Goal: Use online tool/utility: Utilize a website feature to perform a specific function

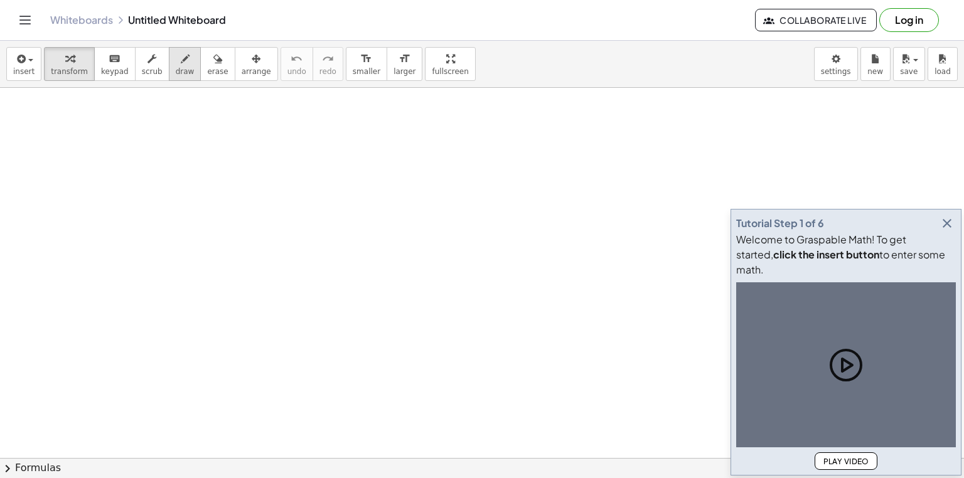
click at [176, 64] on div "button" at bounding box center [185, 58] width 19 height 15
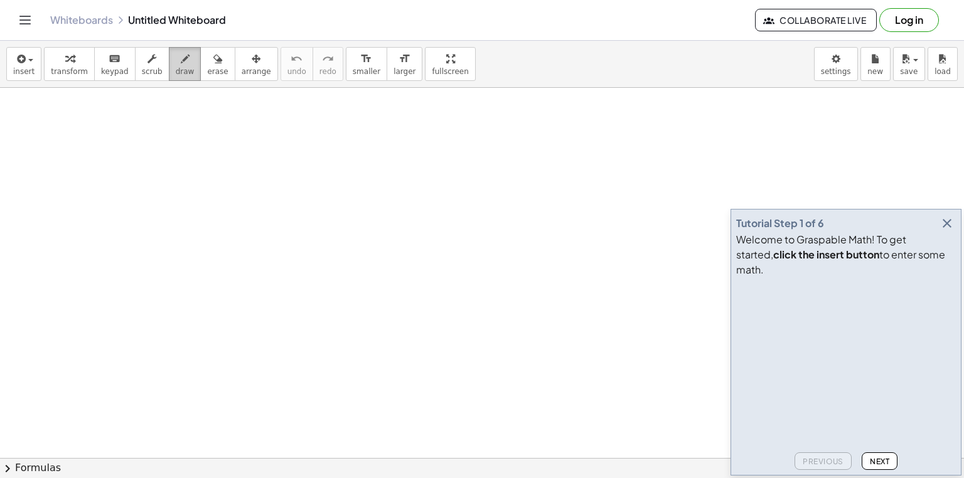
click at [169, 80] on button "draw" at bounding box center [185, 64] width 33 height 34
drag, startPoint x: 198, startPoint y: 216, endPoint x: 207, endPoint y: 213, distance: 9.9
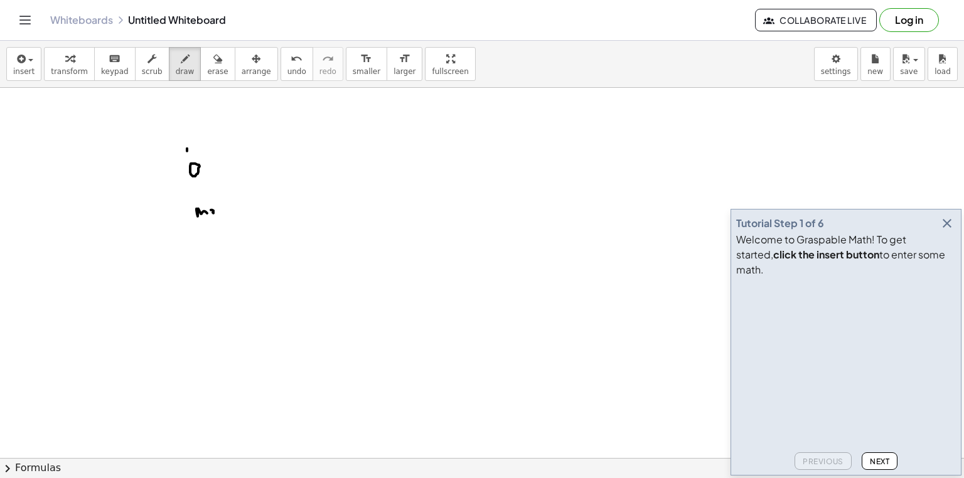
drag, startPoint x: 224, startPoint y: 213, endPoint x: 237, endPoint y: 208, distance: 13.3
drag, startPoint x: 237, startPoint y: 206, endPoint x: 239, endPoint y: 213, distance: 7.2
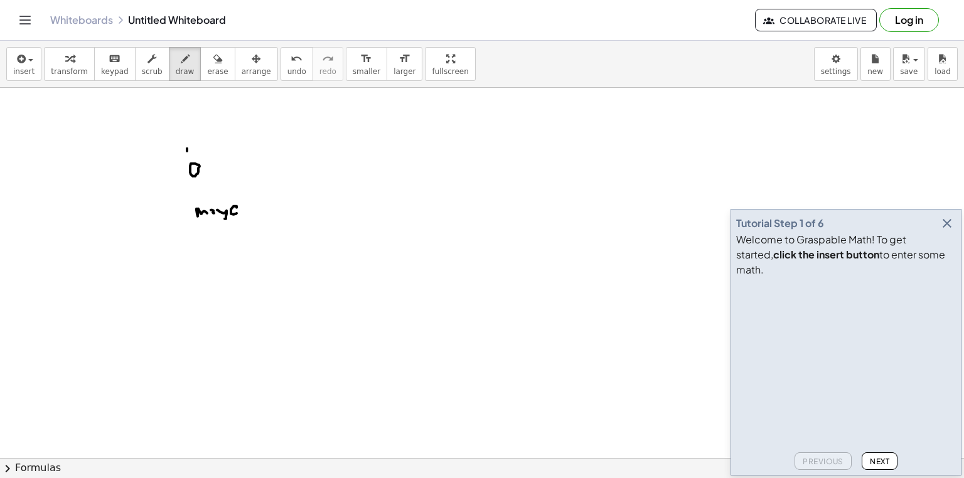
drag, startPoint x: 240, startPoint y: 215, endPoint x: 266, endPoint y: 199, distance: 29.9
drag, startPoint x: 266, startPoint y: 193, endPoint x: 266, endPoint y: 219, distance: 25.7
drag, startPoint x: 287, startPoint y: 208, endPoint x: 291, endPoint y: 214, distance: 7.2
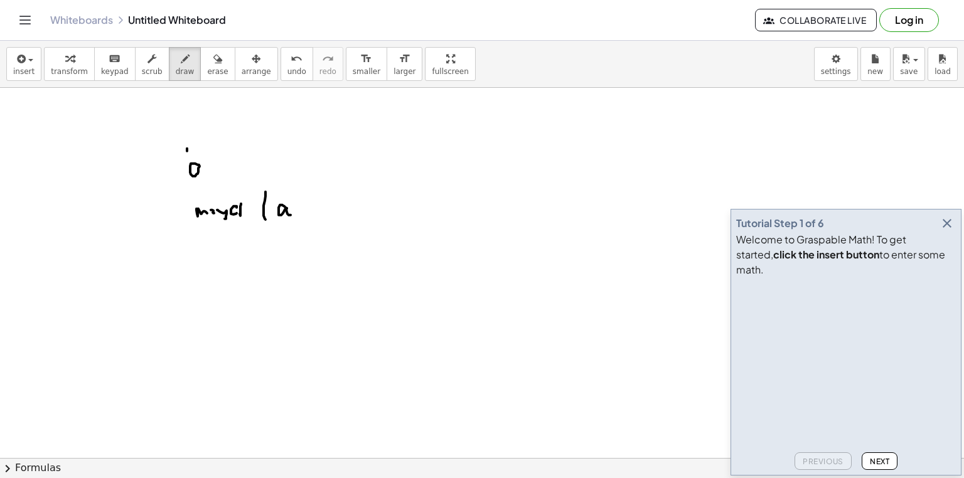
drag, startPoint x: 328, startPoint y: 191, endPoint x: 336, endPoint y: 222, distance: 31.8
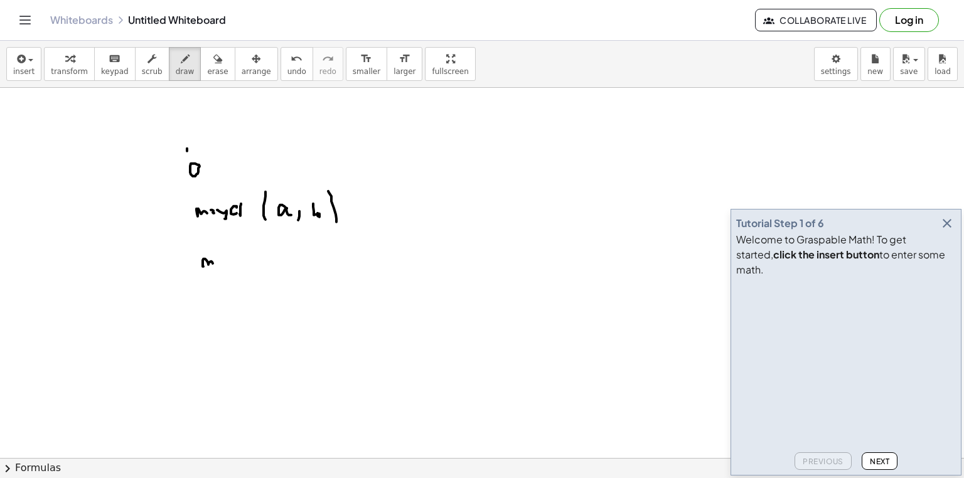
drag, startPoint x: 203, startPoint y: 266, endPoint x: 213, endPoint y: 266, distance: 10.1
drag, startPoint x: 219, startPoint y: 256, endPoint x: 223, endPoint y: 264, distance: 8.7
drag, startPoint x: 228, startPoint y: 260, endPoint x: 239, endPoint y: 262, distance: 10.8
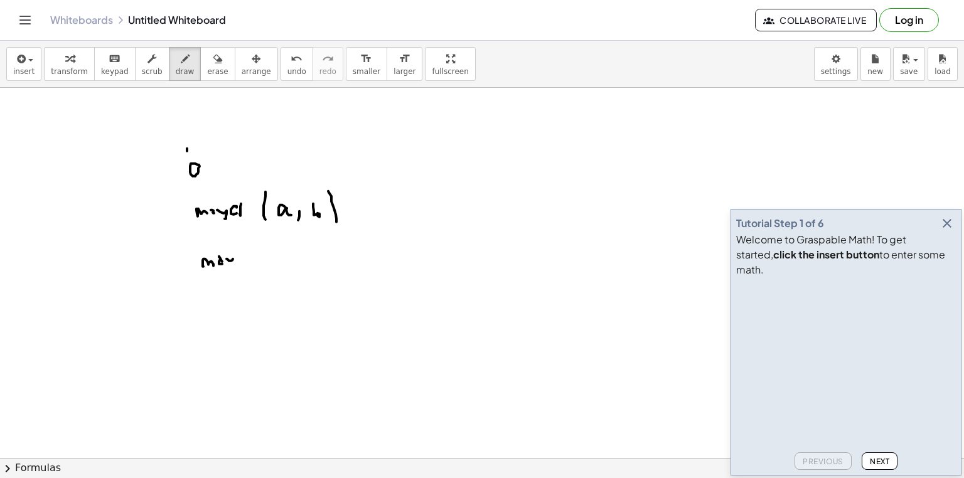
drag, startPoint x: 246, startPoint y: 259, endPoint x: 264, endPoint y: 248, distance: 21.1
drag, startPoint x: 271, startPoint y: 264, endPoint x: 282, endPoint y: 262, distance: 12.0
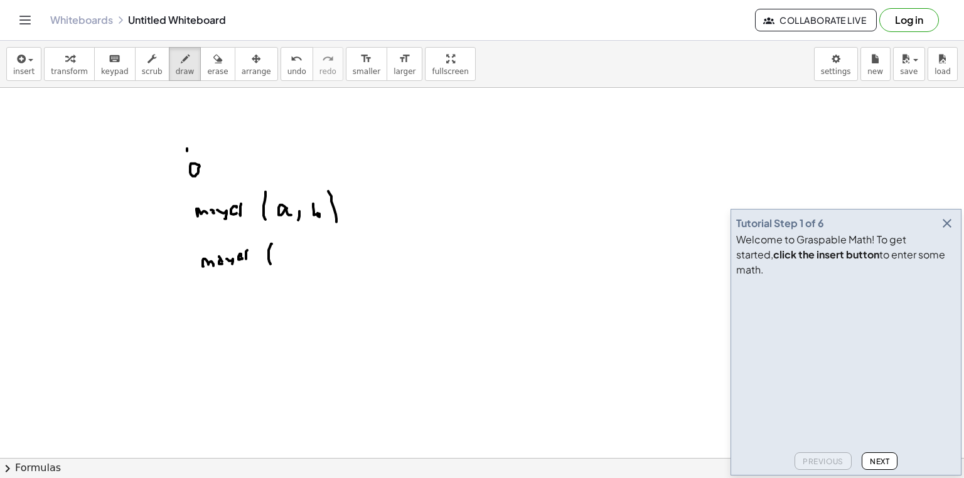
drag, startPoint x: 289, startPoint y: 256, endPoint x: 294, endPoint y: 262, distance: 7.7
drag, startPoint x: 317, startPoint y: 247, endPoint x: 319, endPoint y: 266, distance: 18.9
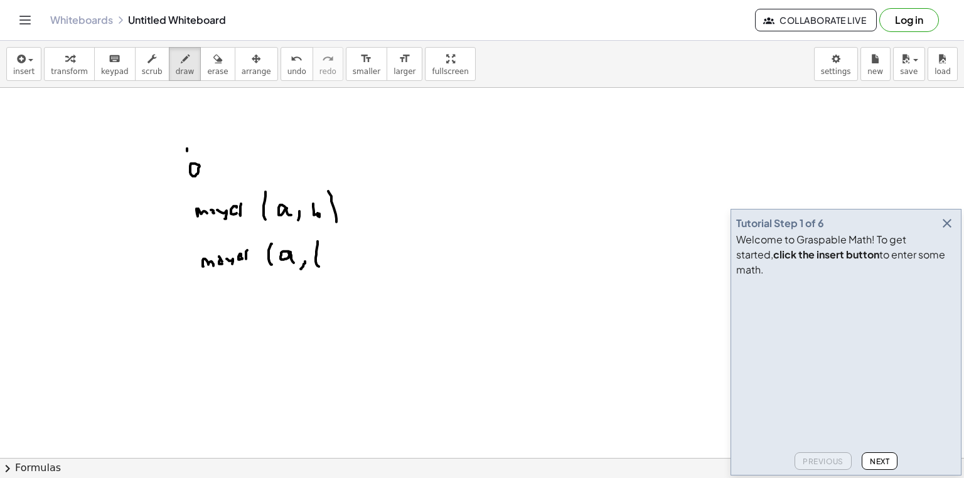
drag, startPoint x: 325, startPoint y: 261, endPoint x: 335, endPoint y: 259, distance: 9.7
drag, startPoint x: 347, startPoint y: 252, endPoint x: 350, endPoint y: 259, distance: 7.6
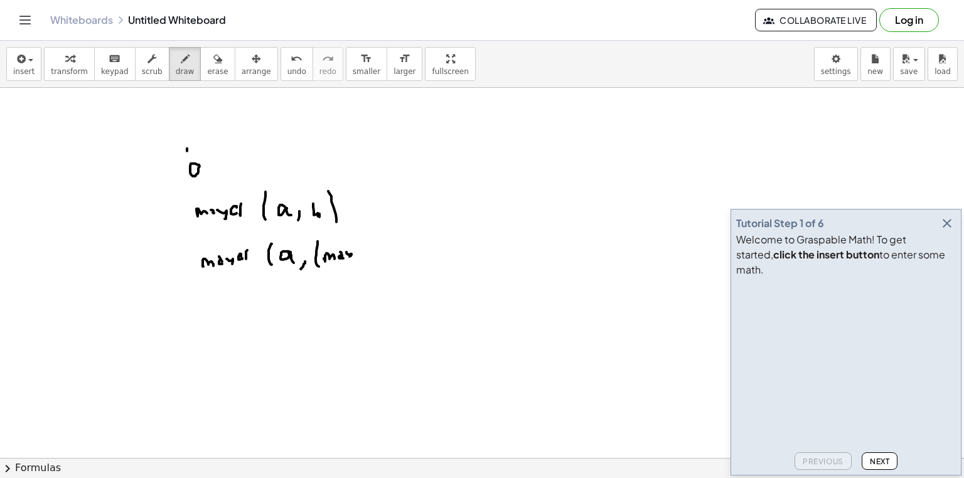
drag, startPoint x: 354, startPoint y: 259, endPoint x: 363, endPoint y: 255, distance: 9.3
drag, startPoint x: 366, startPoint y: 256, endPoint x: 370, endPoint y: 250, distance: 6.8
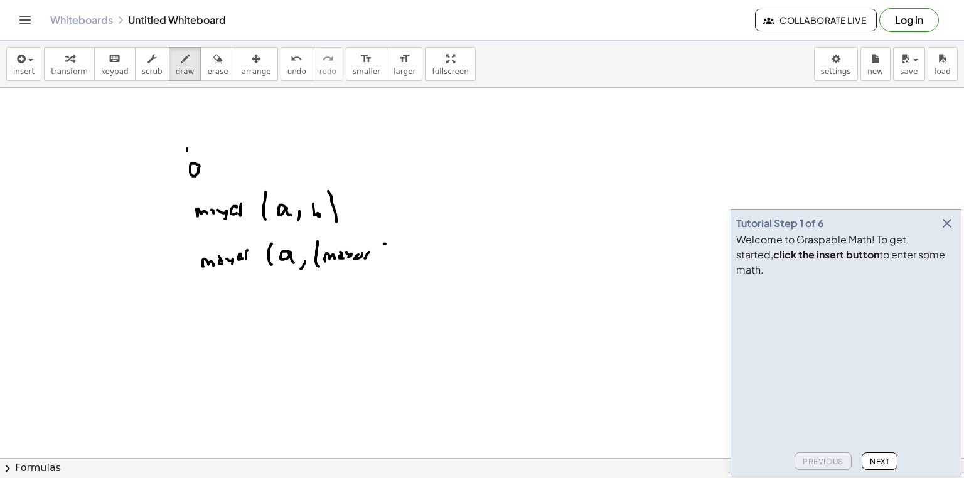
drag, startPoint x: 385, startPoint y: 244, endPoint x: 384, endPoint y: 262, distance: 18.2
drag, startPoint x: 406, startPoint y: 254, endPoint x: 417, endPoint y: 260, distance: 12.6
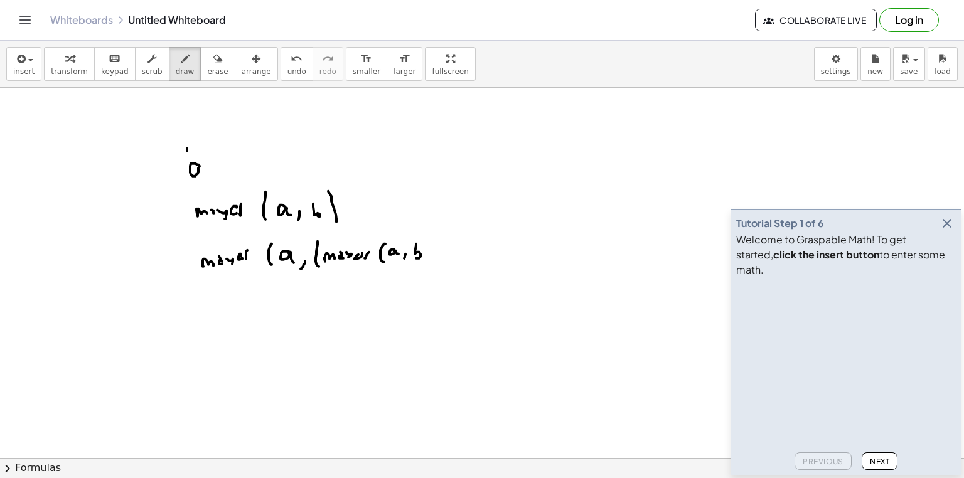
drag, startPoint x: 415, startPoint y: 251, endPoint x: 416, endPoint y: 258, distance: 6.9
drag, startPoint x: 427, startPoint y: 239, endPoint x: 433, endPoint y: 257, distance: 19.1
drag, startPoint x: 429, startPoint y: 223, endPoint x: 452, endPoint y: 277, distance: 59.1
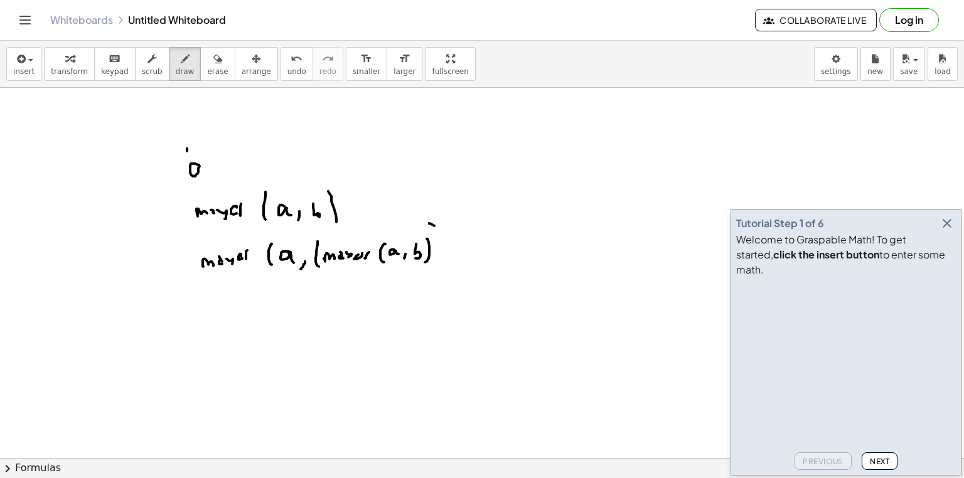
drag, startPoint x: 314, startPoint y: 266, endPoint x: 376, endPoint y: 291, distance: 67.0
drag, startPoint x: 384, startPoint y: 218, endPoint x: 394, endPoint y: 223, distance: 10.4
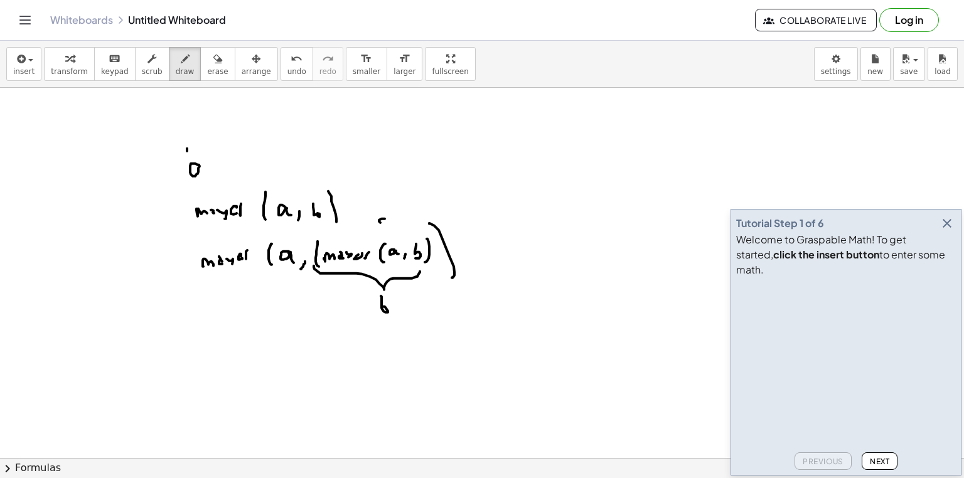
click at [207, 70] on span "erase" at bounding box center [217, 71] width 21 height 9
drag, startPoint x: 377, startPoint y: 214, endPoint x: 385, endPoint y: 217, distance: 8.7
drag, startPoint x: 392, startPoint y: 294, endPoint x: 422, endPoint y: 297, distance: 29.7
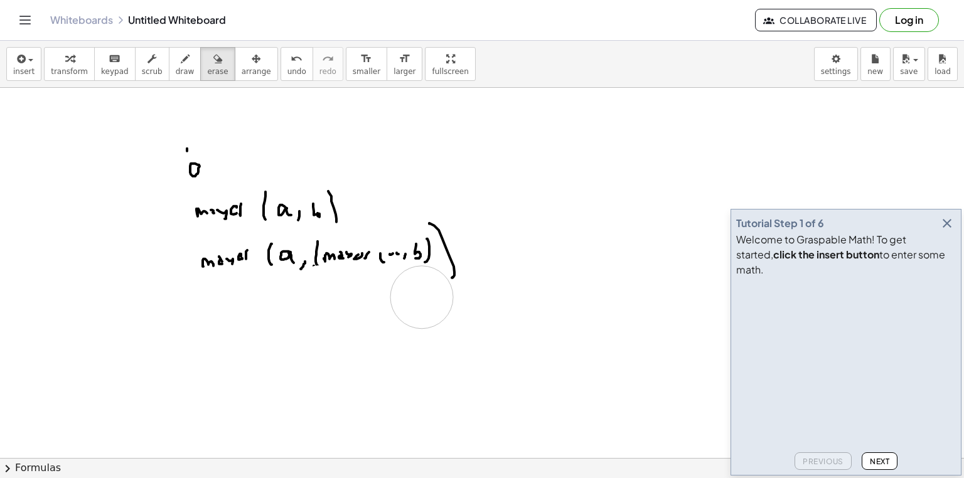
click at [176, 72] on span "draw" at bounding box center [185, 71] width 19 height 9
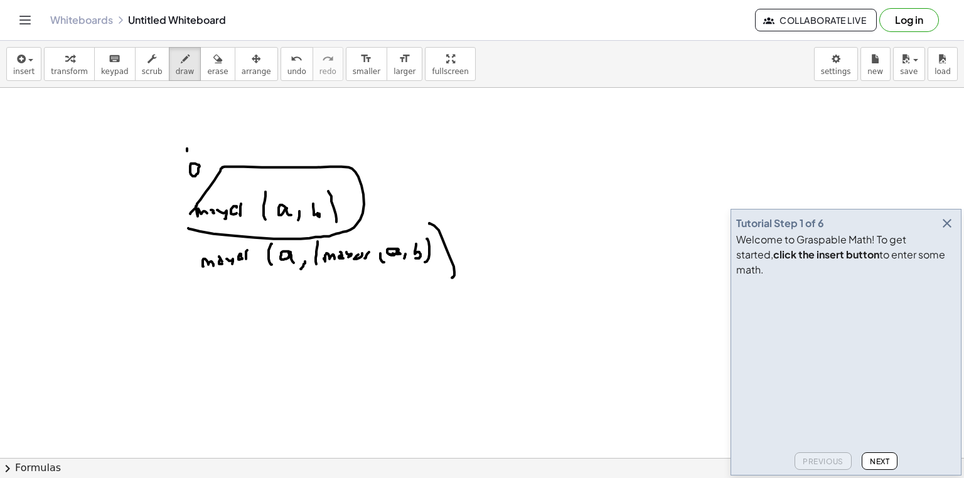
drag, startPoint x: 188, startPoint y: 228, endPoint x: 190, endPoint y: 213, distance: 14.6
click at [213, 55] on icon "button" at bounding box center [217, 58] width 9 height 15
drag, startPoint x: 387, startPoint y: 246, endPoint x: 409, endPoint y: 262, distance: 27.5
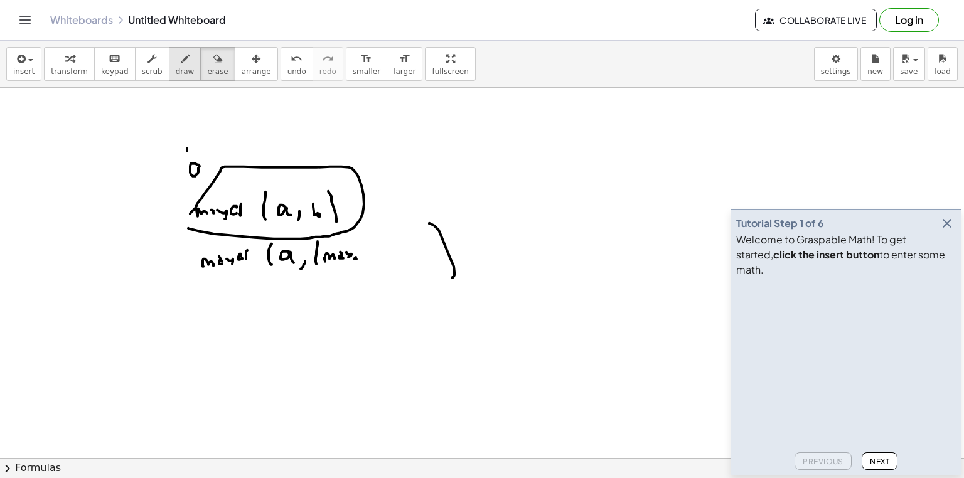
click at [181, 65] on icon "button" at bounding box center [185, 58] width 9 height 15
drag, startPoint x: 377, startPoint y: 239, endPoint x: 373, endPoint y: 264, distance: 25.4
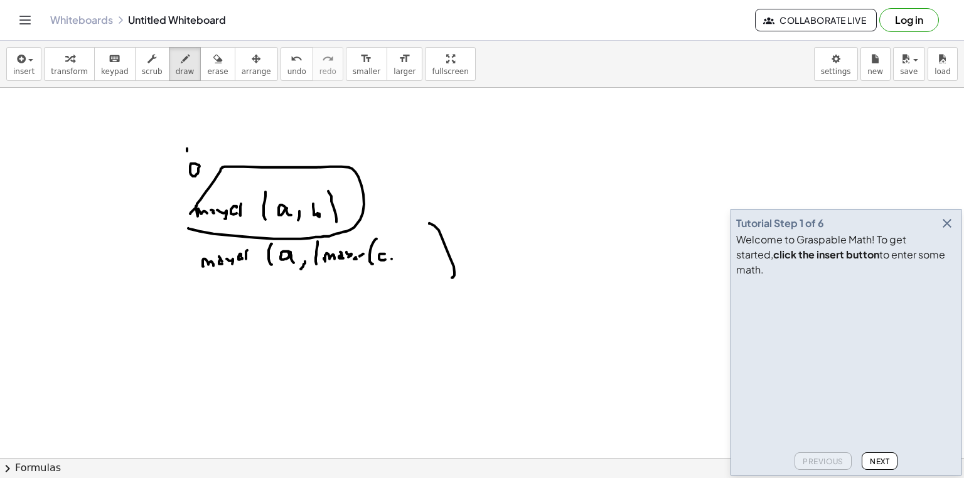
drag
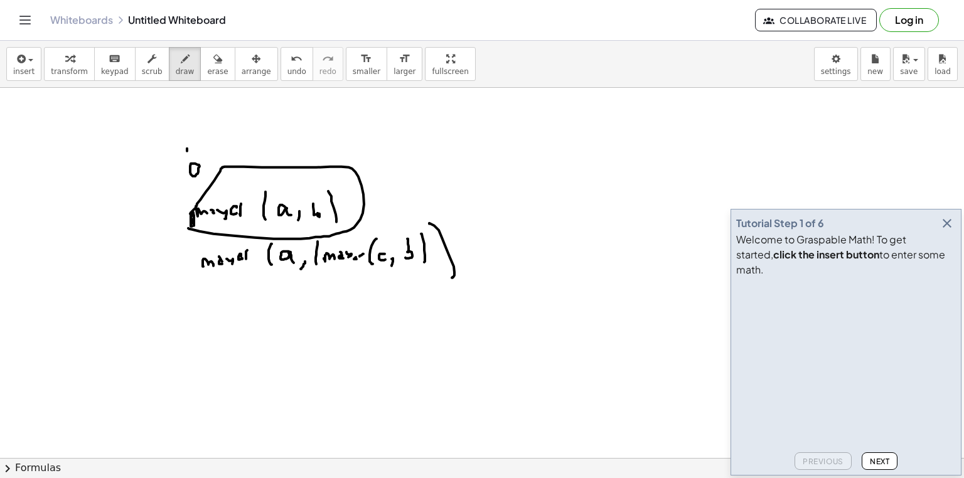
drag, startPoint x: 192, startPoint y: 226, endPoint x: 191, endPoint y: 215, distance: 10.7
drag, startPoint x: 385, startPoint y: 194, endPoint x: 377, endPoint y: 190, distance: 9.0
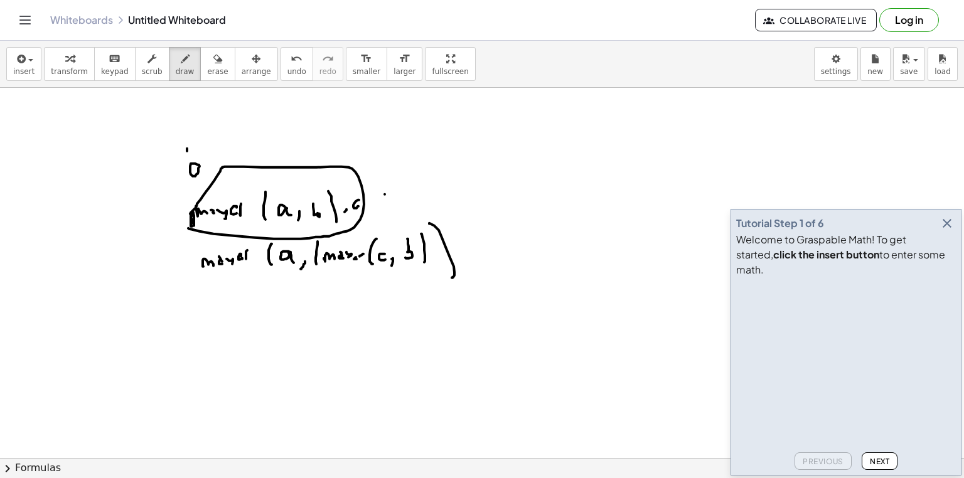
drag, startPoint x: 377, startPoint y: 190, endPoint x: 390, endPoint y: 200, distance: 16.6
drag, startPoint x: 208, startPoint y: 279, endPoint x: 256, endPoint y: 269, distance: 48.8
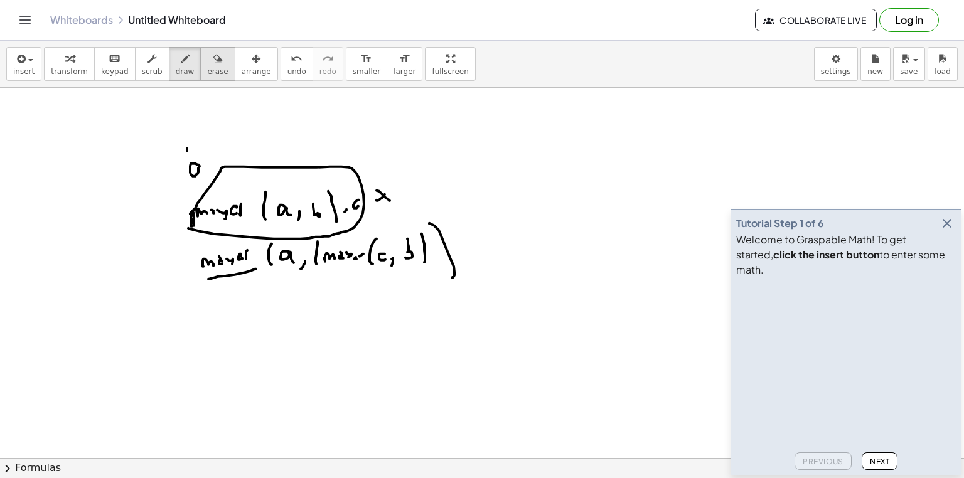
click at [207, 70] on span "erase" at bounding box center [217, 71] width 21 height 9
drag, startPoint x: 343, startPoint y: 269, endPoint x: 405, endPoint y: 256, distance: 62.9
click at [176, 60] on div "button" at bounding box center [185, 58] width 19 height 15
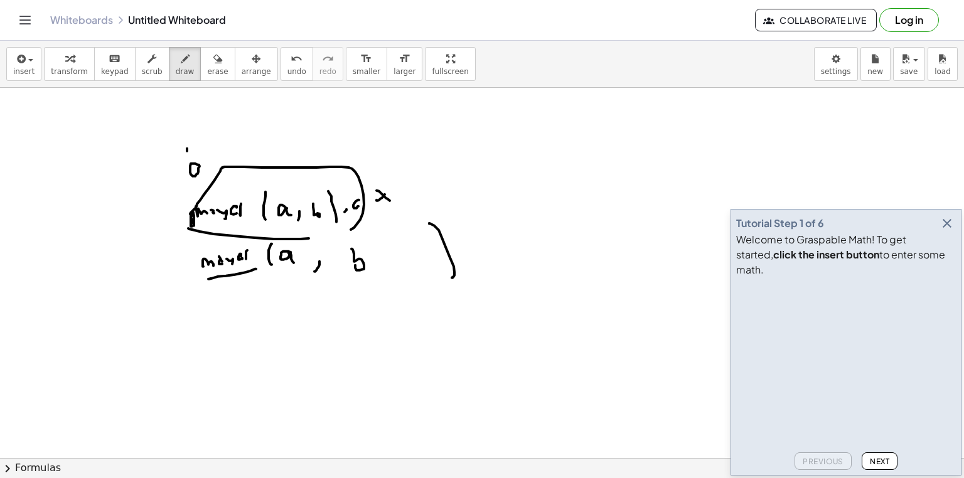
drag, startPoint x: 352, startPoint y: 249, endPoint x: 355, endPoint y: 265, distance: 16.8
drag, startPoint x: 525, startPoint y: 239, endPoint x: 544, endPoint y: 246, distance: 20.1
drag, startPoint x: 301, startPoint y: 338, endPoint x: 329, endPoint y: 310, distance: 39.9
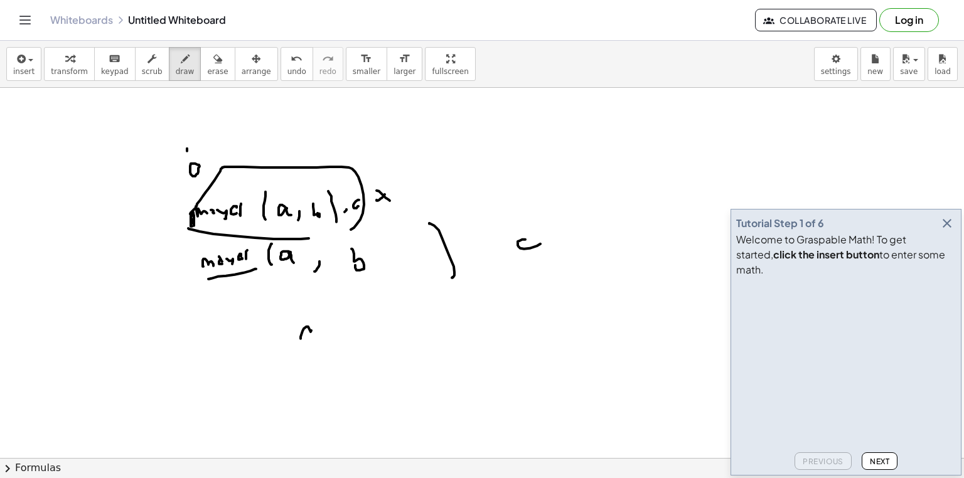
drag, startPoint x: 331, startPoint y: 285, endPoint x: 341, endPoint y: 308, distance: 25.3
click at [288, 73] on span "undo" at bounding box center [297, 71] width 19 height 9
drag, startPoint x: 323, startPoint y: 301, endPoint x: 416, endPoint y: 311, distance: 93.4
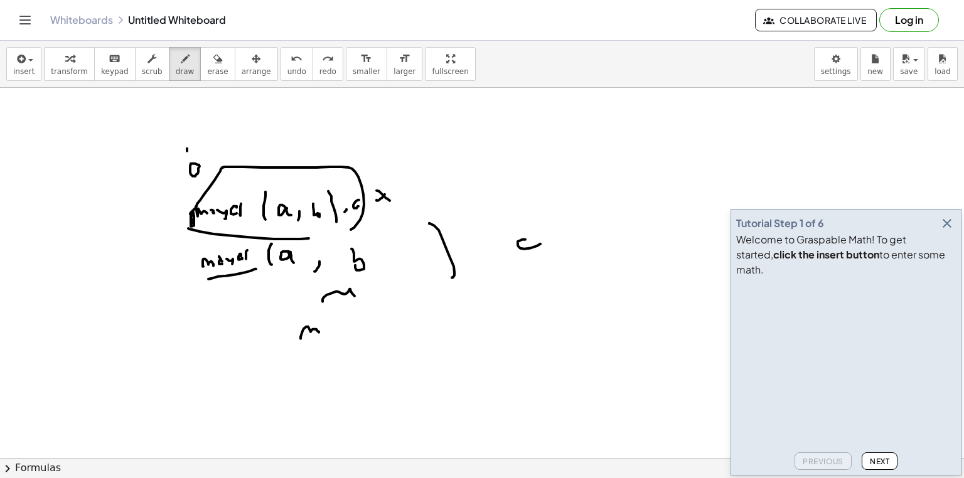
drag, startPoint x: 326, startPoint y: 328, endPoint x: 335, endPoint y: 331, distance: 9.0
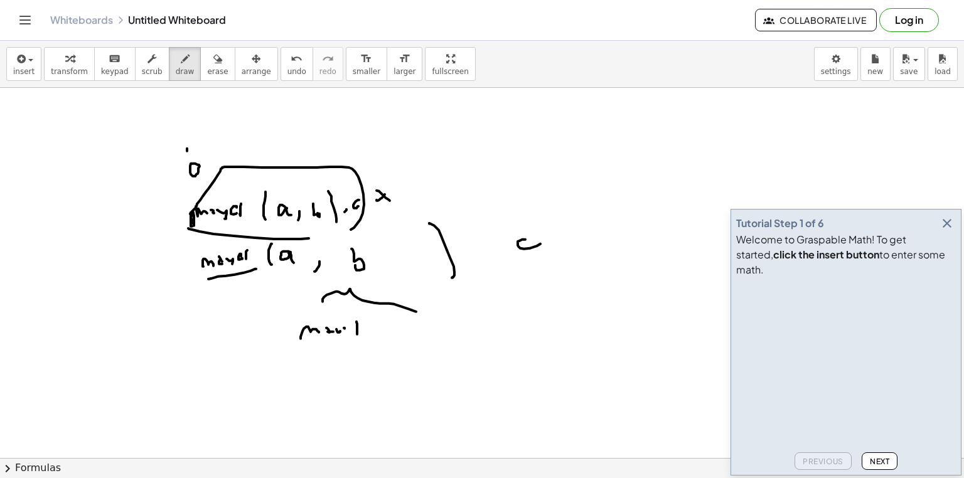
drag, startPoint x: 384, startPoint y: 331, endPoint x: 380, endPoint y: 338, distance: 7.9
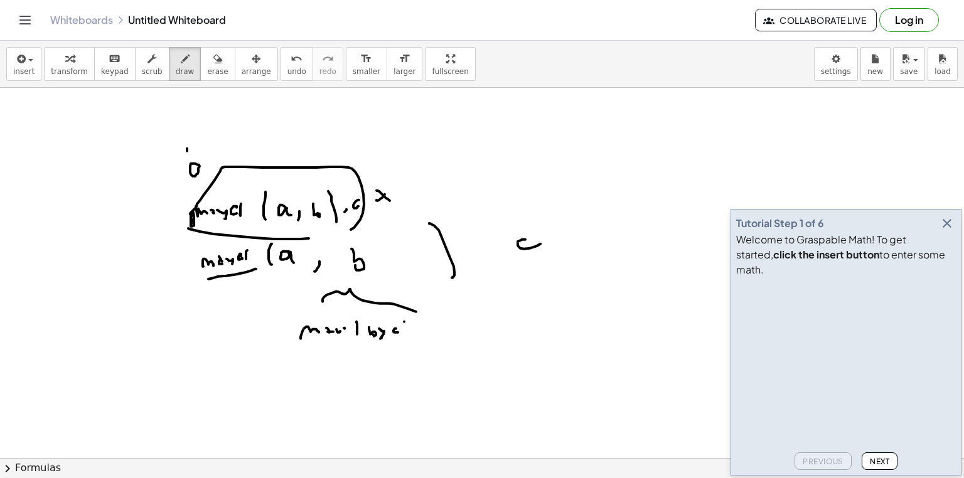
drag, startPoint x: 404, startPoint y: 321, endPoint x: 407, endPoint y: 339, distance: 17.8
drag, startPoint x: 419, startPoint y: 131, endPoint x: 433, endPoint y: 139, distance: 16.3
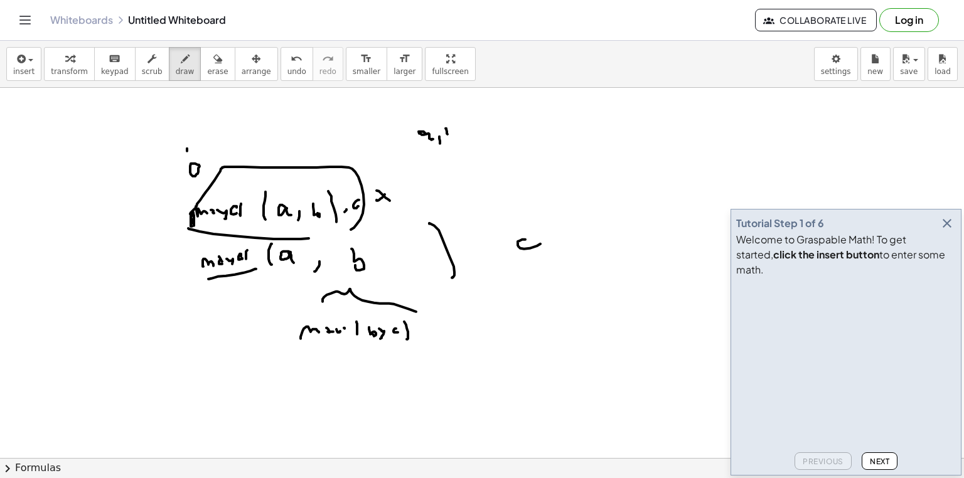
drag, startPoint x: 417, startPoint y: 158, endPoint x: 435, endPoint y: 157, distance: 18.2
drag, startPoint x: 441, startPoint y: 155, endPoint x: 449, endPoint y: 161, distance: 9.4
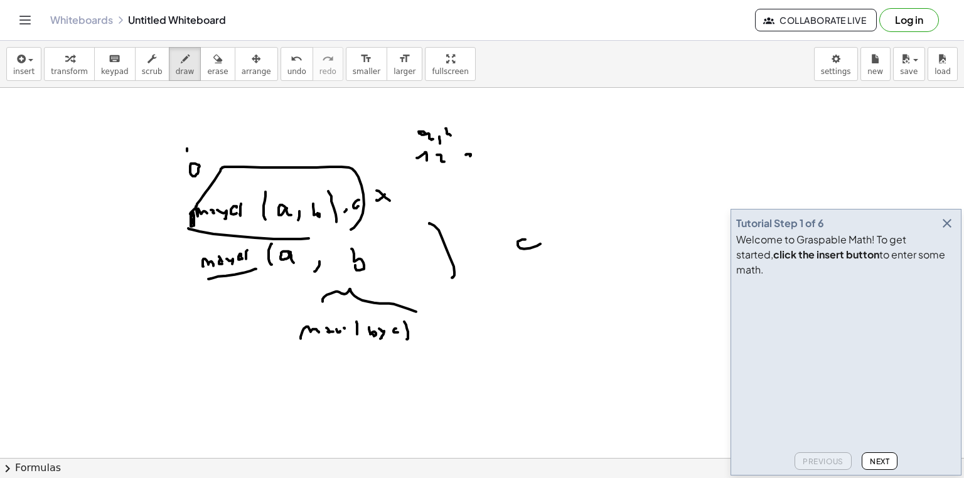
drag, startPoint x: 466, startPoint y: 154, endPoint x: 468, endPoint y: 163, distance: 8.9
drag, startPoint x: 369, startPoint y: 316, endPoint x: 387, endPoint y: 314, distance: 18.3
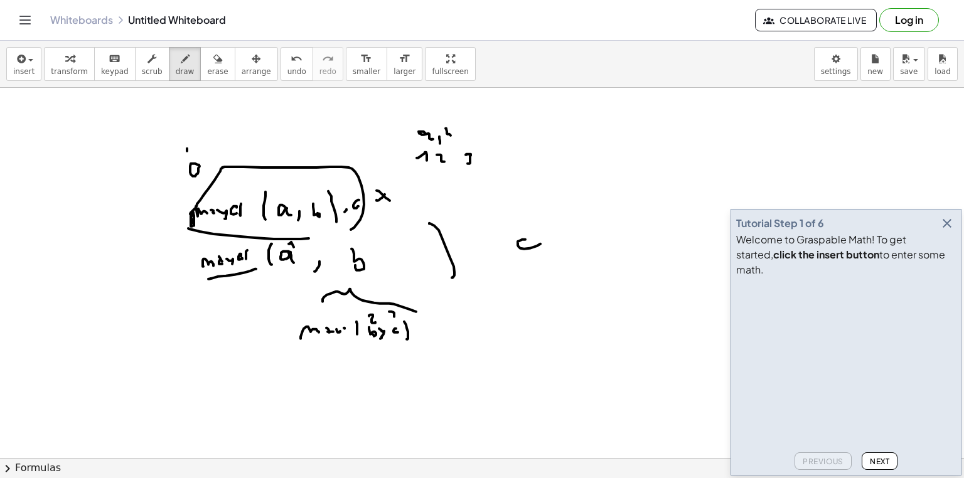
drag, startPoint x: 389, startPoint y: 311, endPoint x: 393, endPoint y: 320, distance: 9.6
drag, startPoint x: 390, startPoint y: 310, endPoint x: 394, endPoint y: 317, distance: 7.9
drag, startPoint x: 235, startPoint y: 261, endPoint x: 216, endPoint y: 277, distance: 24.5
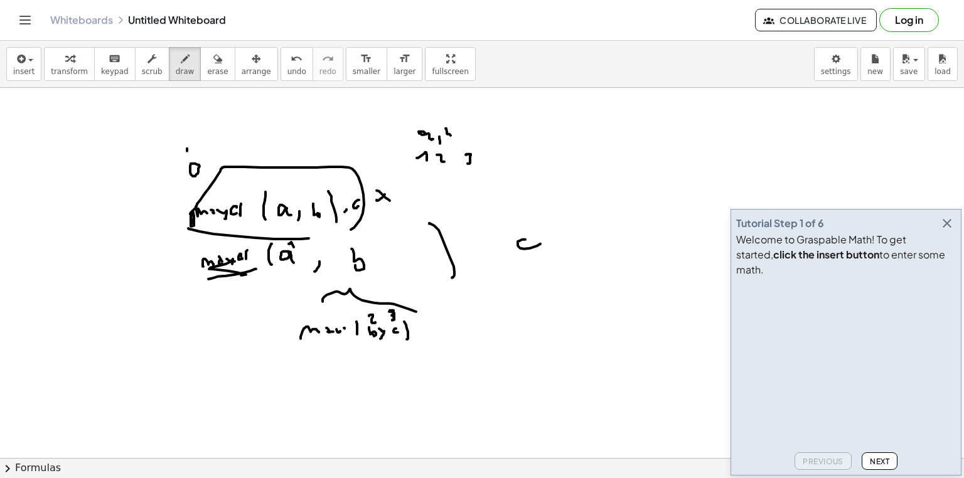
drag, startPoint x: 299, startPoint y: 384, endPoint x: 302, endPoint y: 400, distance: 16.5
drag, startPoint x: 321, startPoint y: 398, endPoint x: 318, endPoint y: 406, distance: 8.7
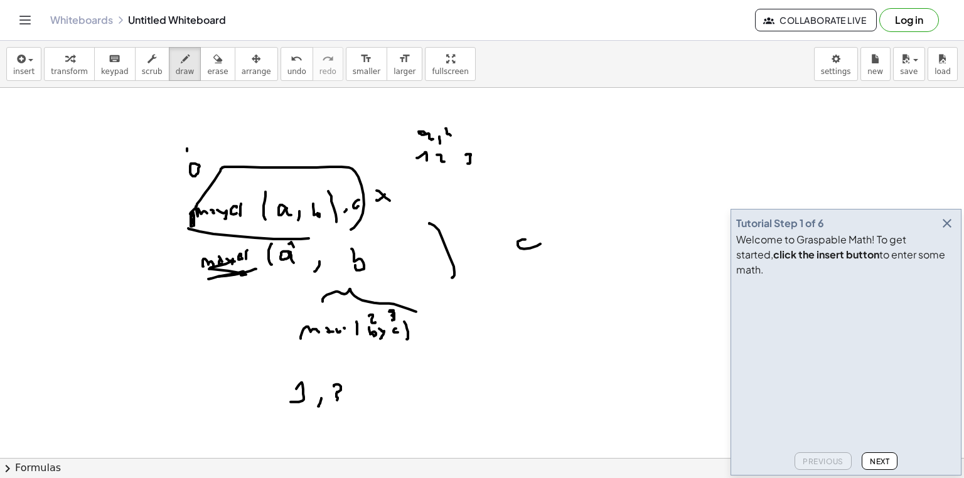
drag, startPoint x: 334, startPoint y: 385, endPoint x: 355, endPoint y: 384, distance: 21.4
drag, startPoint x: 360, startPoint y: 397, endPoint x: 336, endPoint y: 410, distance: 27.3
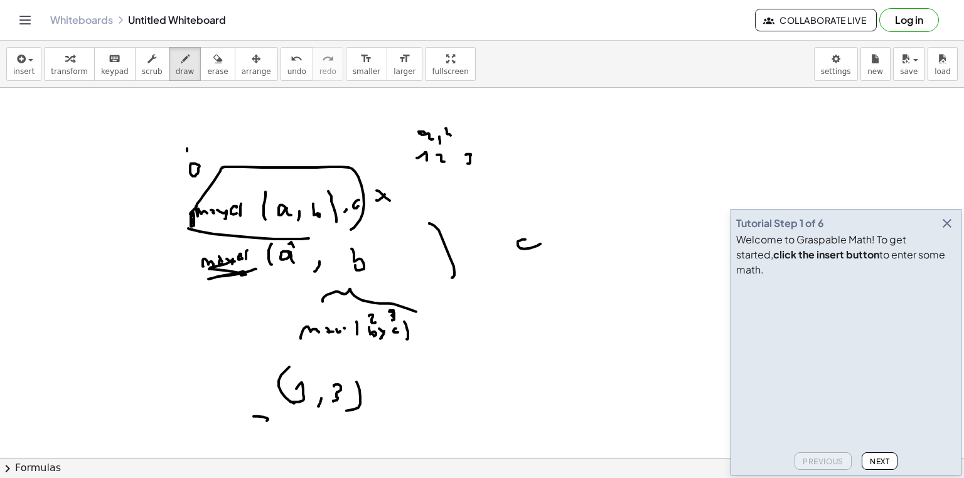
click at [294, 458] on div "insert select one: Math Expression Function Text Youtube Video Graphing Geometr…" at bounding box center [482, 260] width 964 height 438
